Goal: Navigation & Orientation: Understand site structure

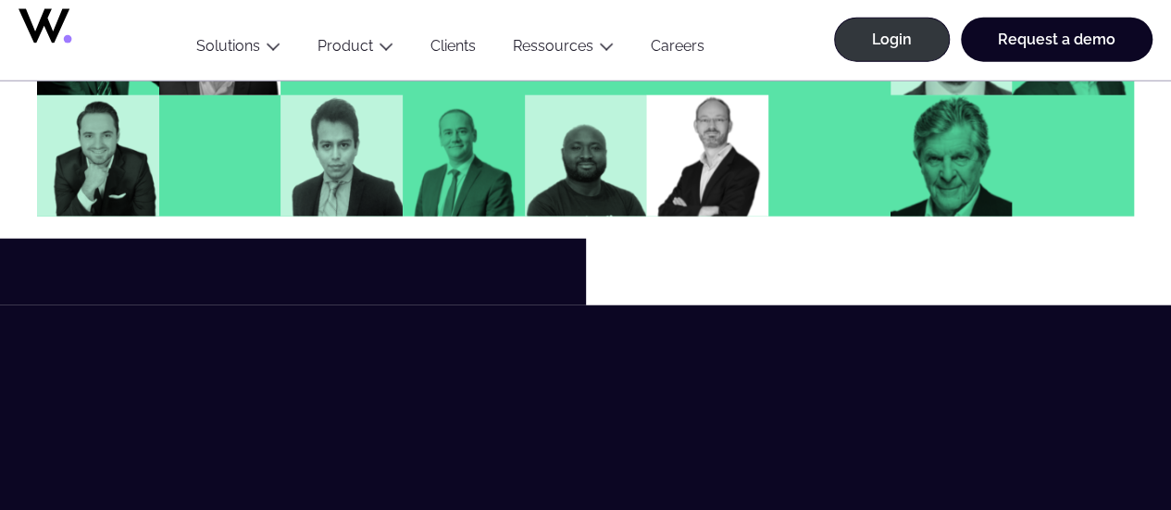
scroll to position [2297, 0]
